Goal: Find specific page/section: Find specific page/section

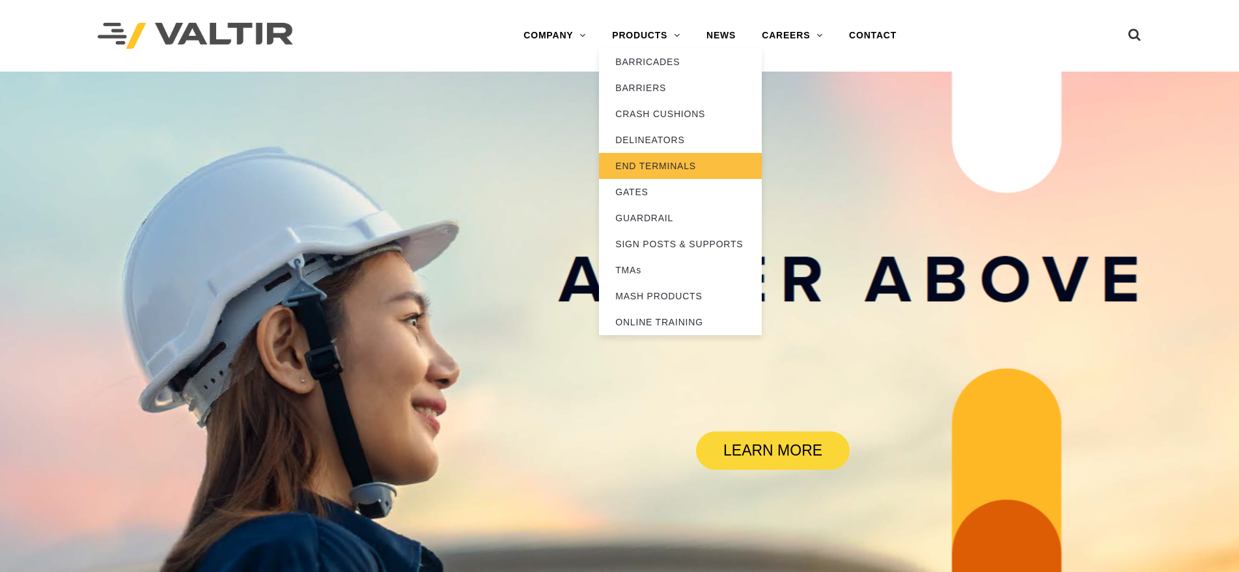
click at [655, 167] on link "END TERMINALS" at bounding box center [680, 166] width 163 height 26
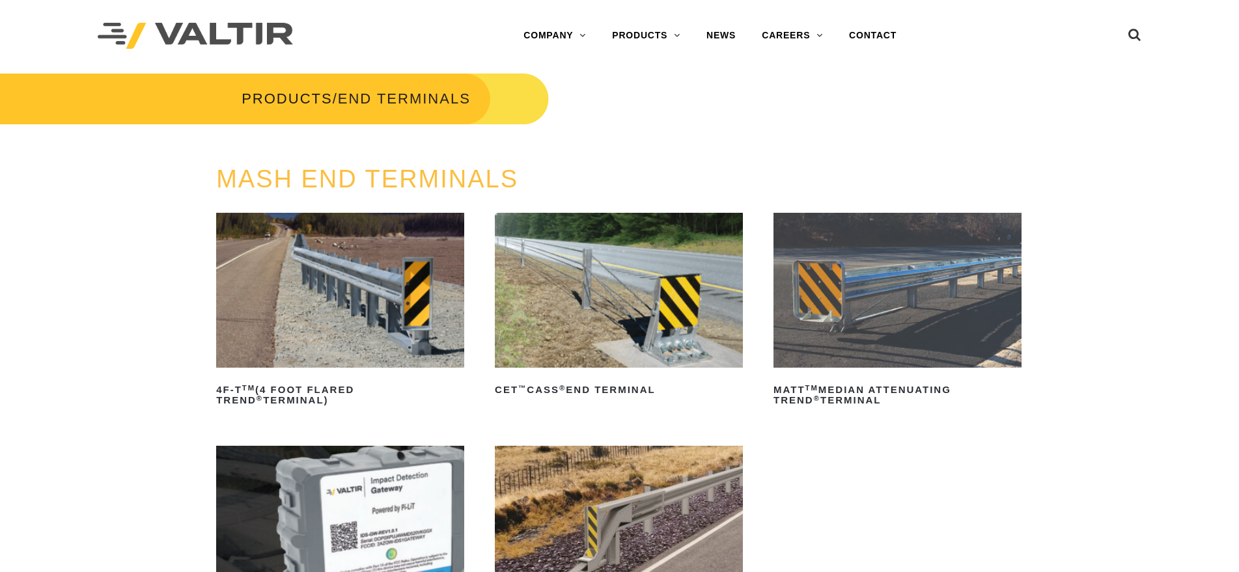
click at [862, 282] on img at bounding box center [898, 290] width 248 height 155
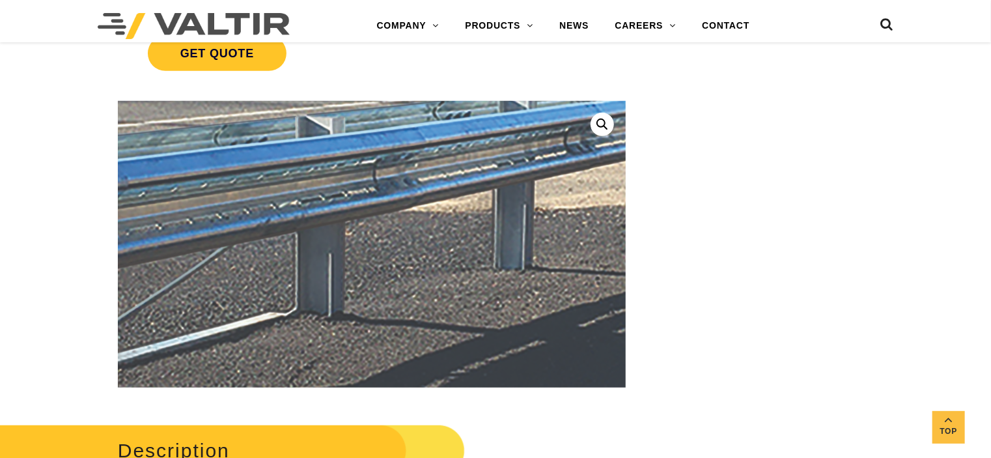
scroll to position [313, 0]
